Goal: Use online tool/utility: Use online tool/utility

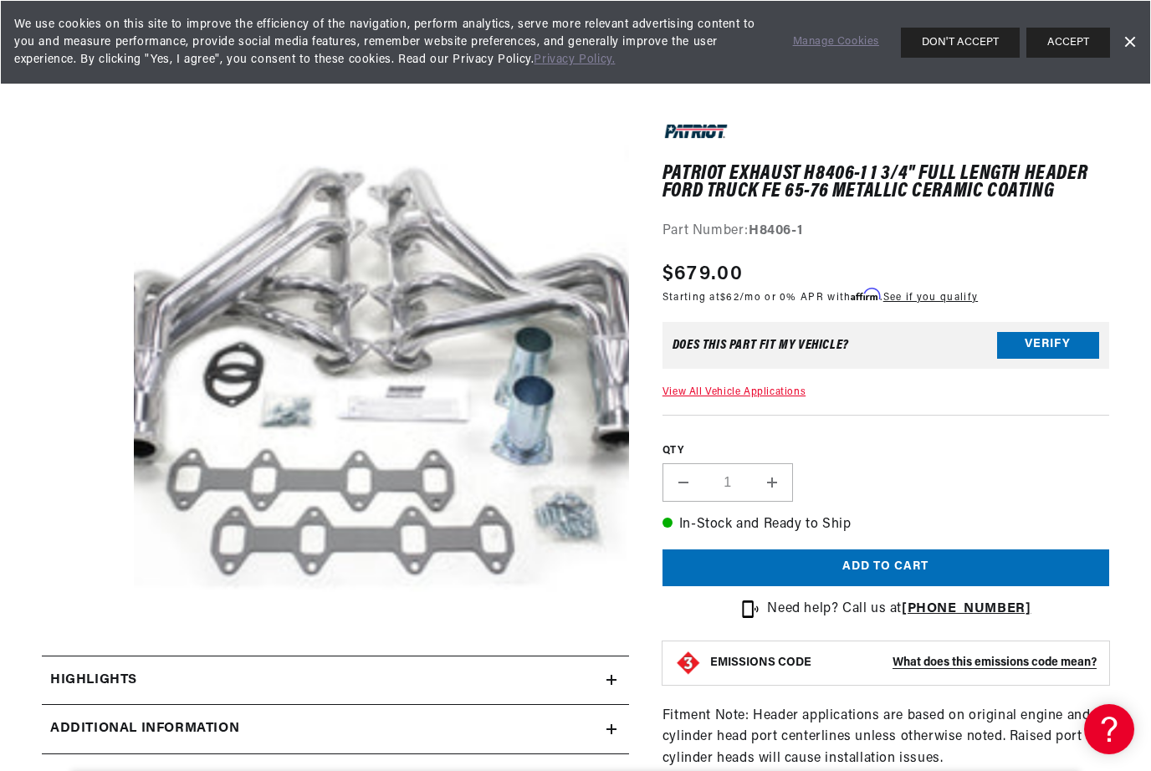
scroll to position [134, 0]
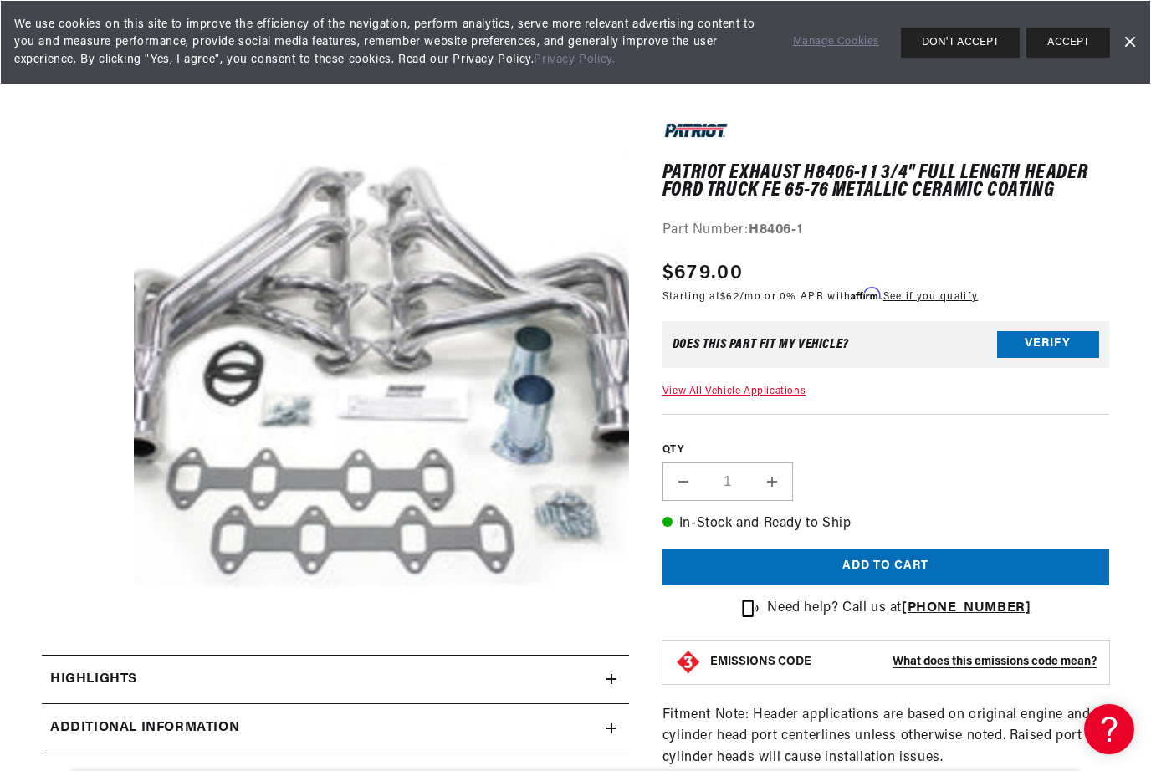
click at [1044, 344] on button "Verify" at bounding box center [1048, 344] width 102 height 27
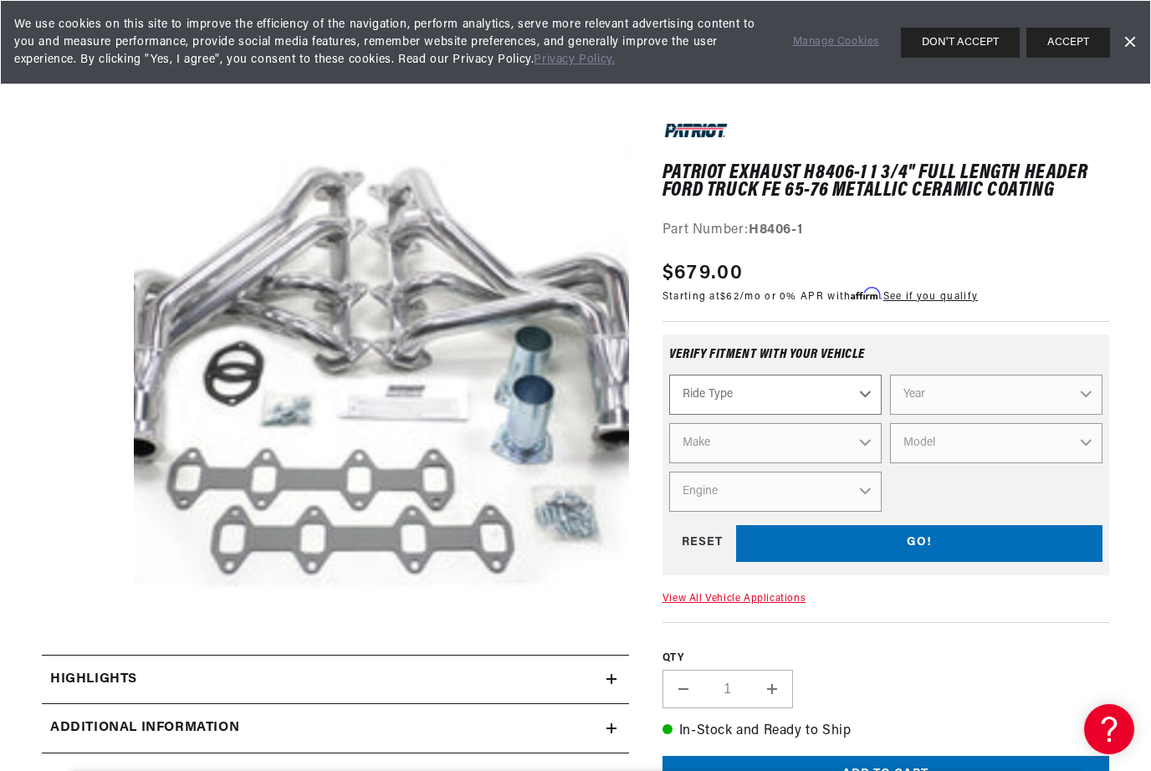
click at [858, 396] on select "Ride Type Automotive Agricultural Industrial Marine Motorcycle" at bounding box center [775, 395] width 212 height 40
select select "Automotive"
click at [1024, 395] on select "Year [DATE] 2021 2020 2019 2018 2017 2016 2015 2014 2013 2012 2011 2010 2009 20…" at bounding box center [996, 395] width 212 height 40
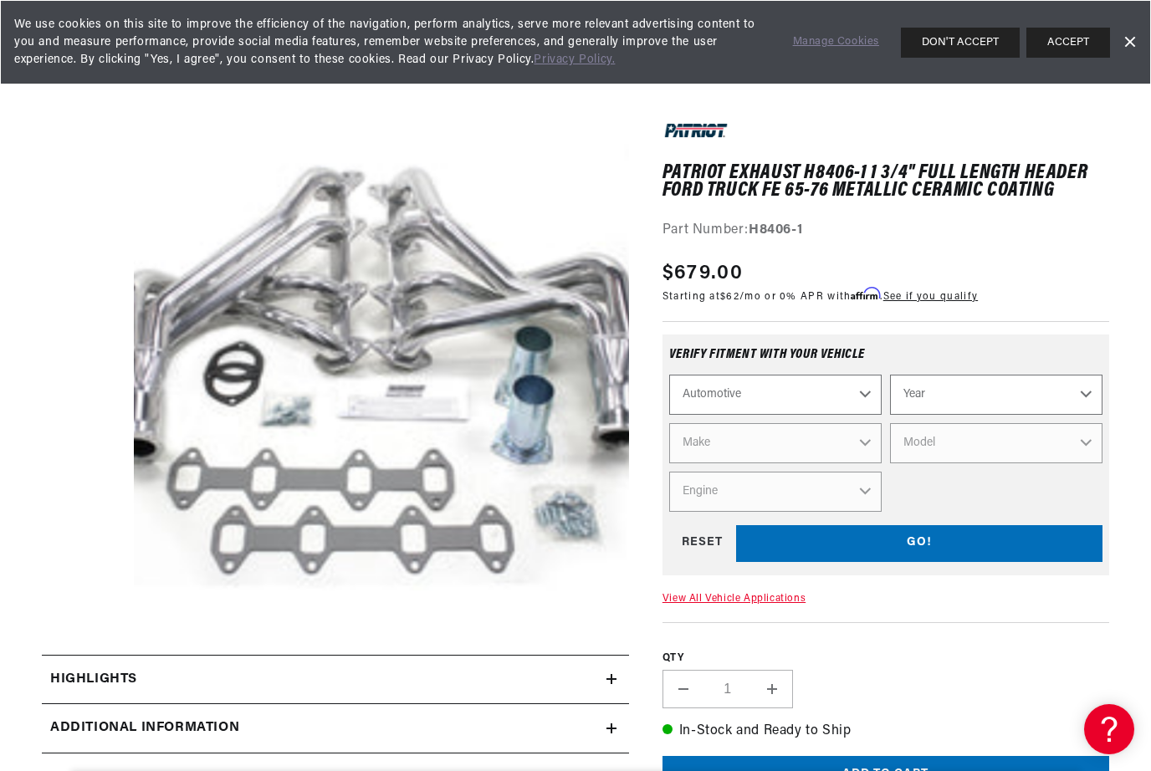
scroll to position [0, 2000]
select select "1975"
click at [862, 441] on select "Make Alfa Romeo American Motors Audi [GEOGRAPHIC_DATA] BMW Buick Cadillac Check…" at bounding box center [775, 443] width 212 height 40
select select "Ford"
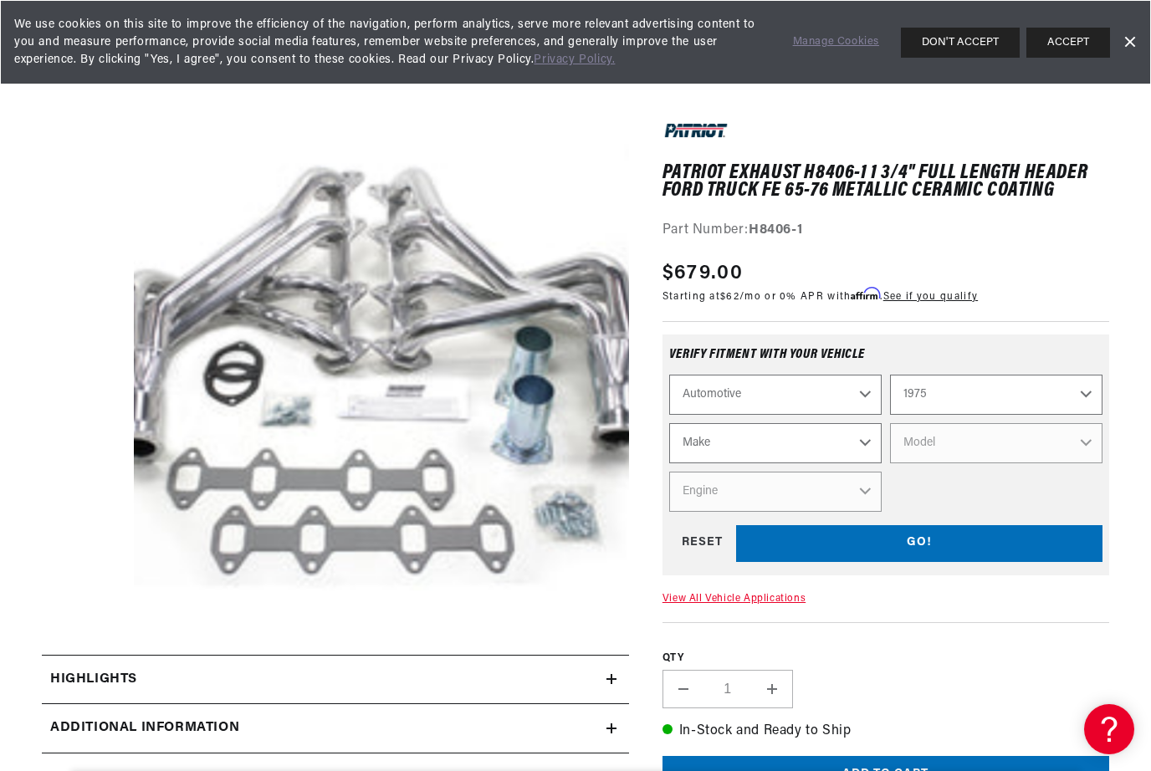
select select "Ford"
click at [1082, 439] on select "Model B-100 Bronco Custom 500 E-100 Econoline E-100 Econoline Club Wagon E-150 …" at bounding box center [996, 443] width 212 height 40
select select "F-100"
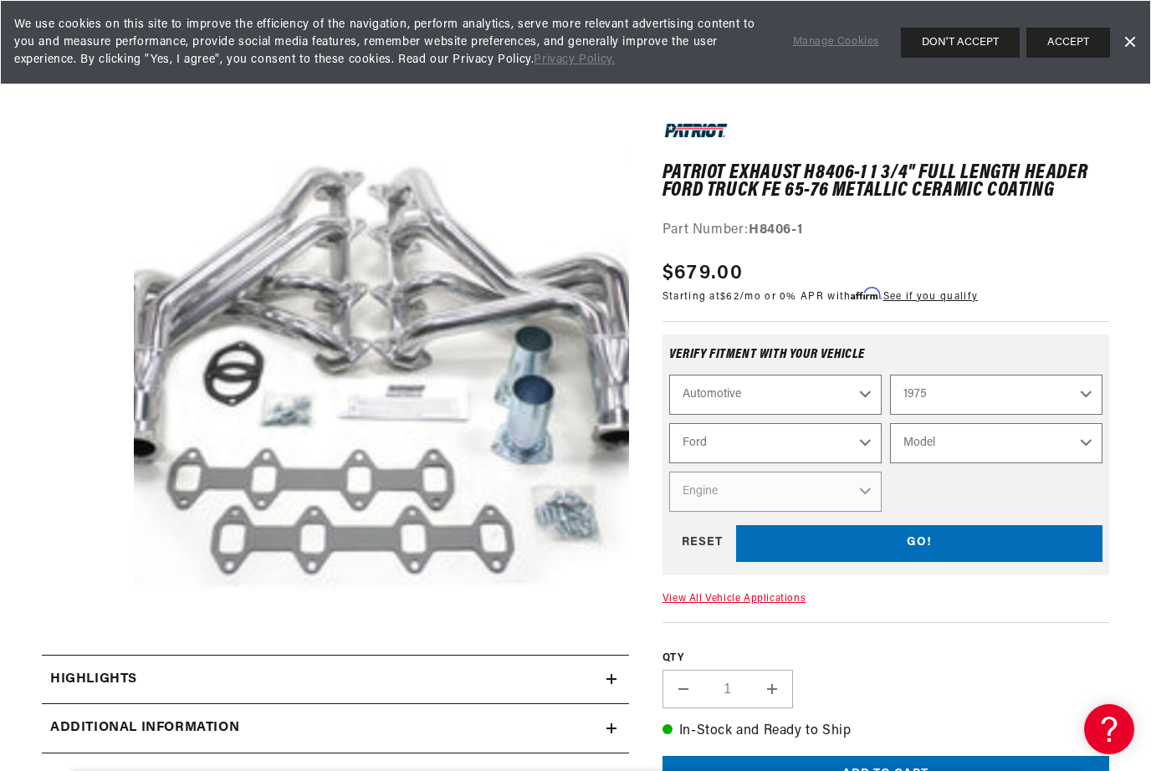
select select "F-100"
click at [861, 487] on select "Engine 302cid / 5.0L 360cid / 5.9L 390cid / 6.4L" at bounding box center [775, 492] width 212 height 40
select select "360cid-5.9L"
select select "Engine"
